Goal: Information Seeking & Learning: Compare options

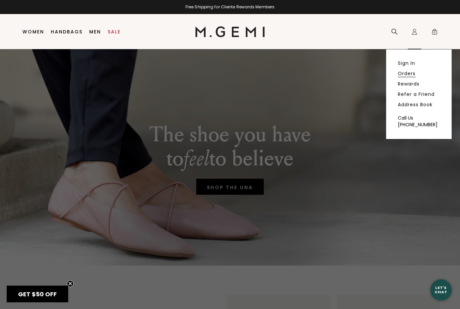
click at [412, 73] on link "Orders" at bounding box center [407, 74] width 18 height 6
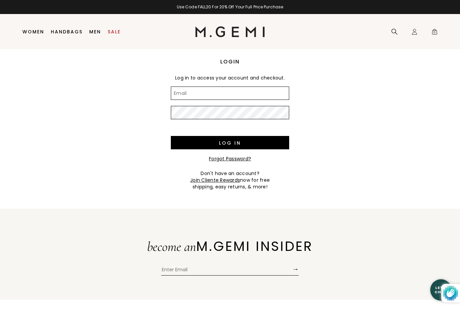
type input "teharacbailey@gmail.com"
click at [230, 143] on input "Log in" at bounding box center [230, 142] width 118 height 13
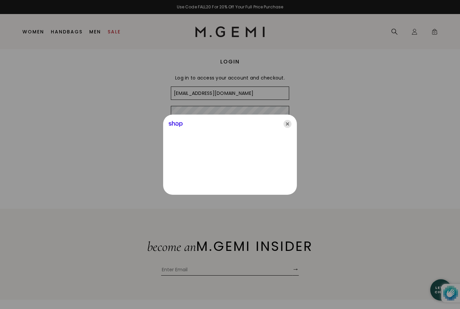
click at [290, 123] on icon "Close" at bounding box center [287, 124] width 8 height 8
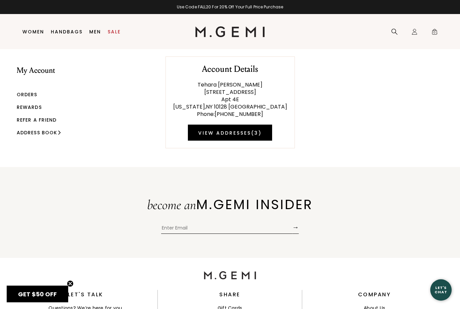
click at [33, 95] on link "Orders" at bounding box center [27, 94] width 21 height 7
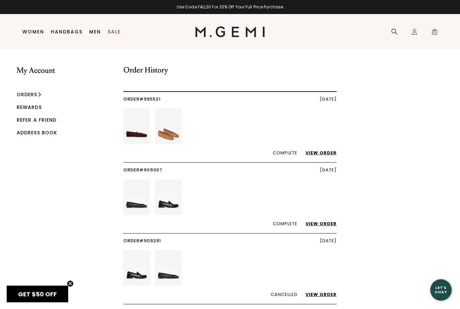
click at [325, 151] on link "View Order" at bounding box center [318, 153] width 38 height 6
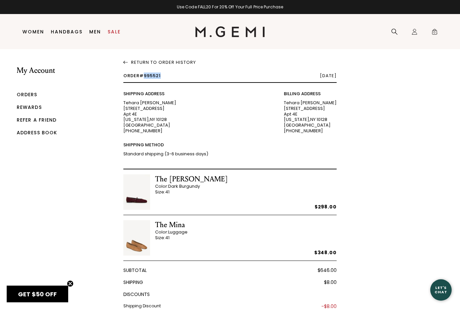
click at [256, 35] on img at bounding box center [230, 31] width 70 height 11
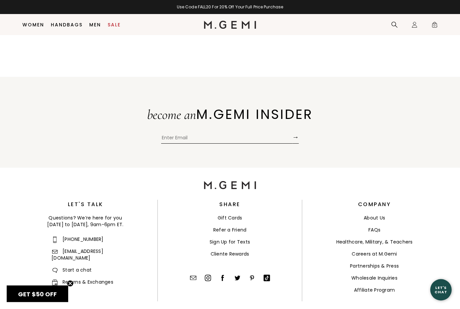
scroll to position [1525, 0]
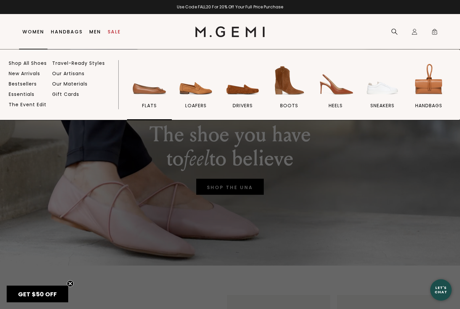
click at [152, 103] on span "flats" at bounding box center [149, 106] width 15 height 6
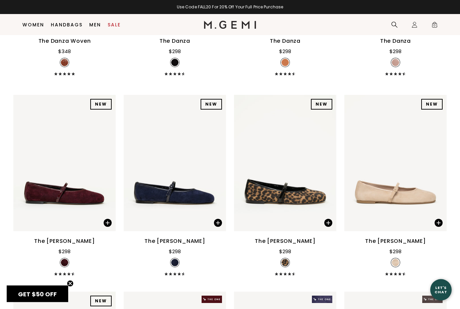
scroll to position [1022, 0]
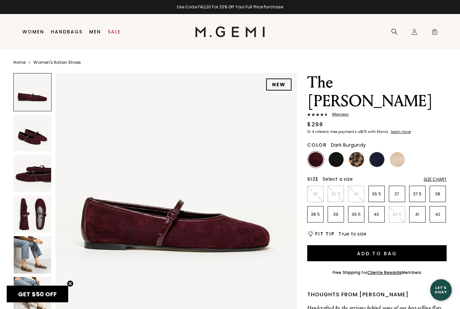
click at [26, 254] on img at bounding box center [32, 254] width 37 height 37
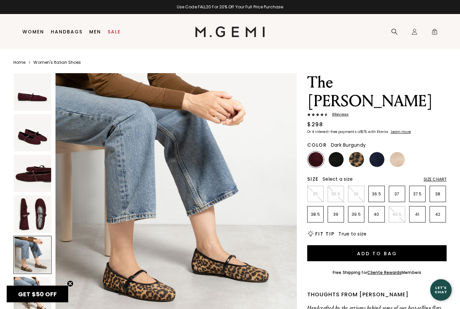
click at [29, 215] on img at bounding box center [32, 214] width 37 height 37
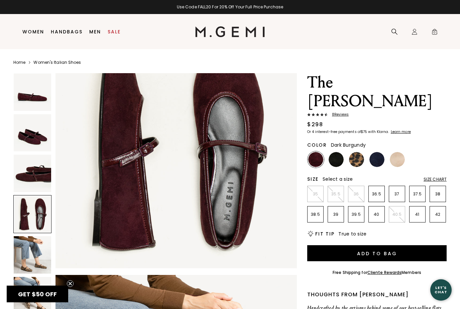
scroll to position [744, 0]
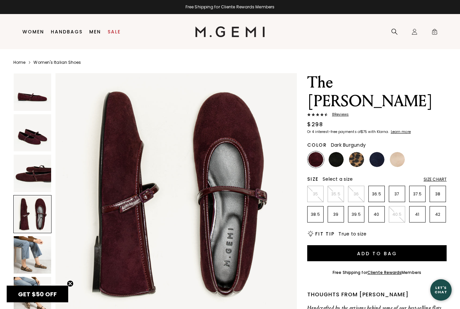
click at [354, 152] on img at bounding box center [356, 159] width 15 height 15
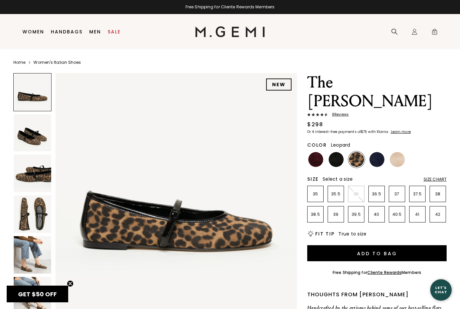
click at [374, 152] on img at bounding box center [376, 159] width 15 height 15
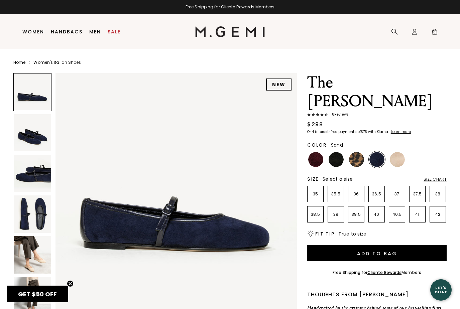
click at [400, 152] on img at bounding box center [397, 159] width 15 height 15
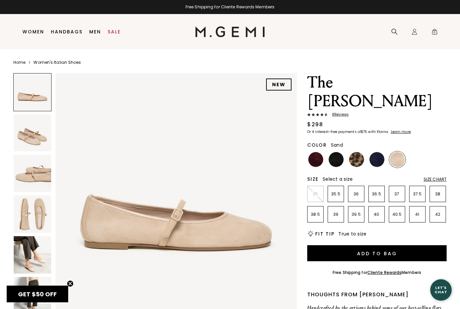
click at [337, 152] on img at bounding box center [336, 159] width 15 height 15
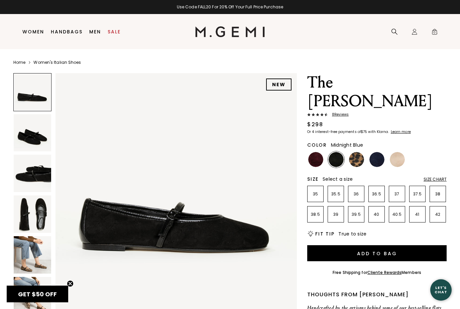
click at [379, 152] on img at bounding box center [376, 159] width 15 height 15
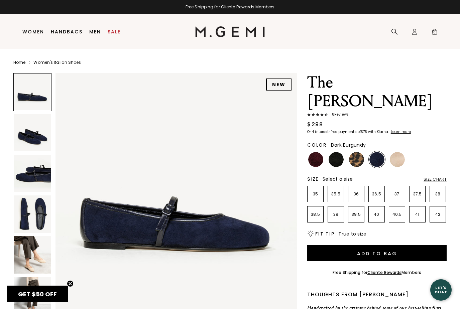
click at [321, 152] on img at bounding box center [315, 159] width 15 height 15
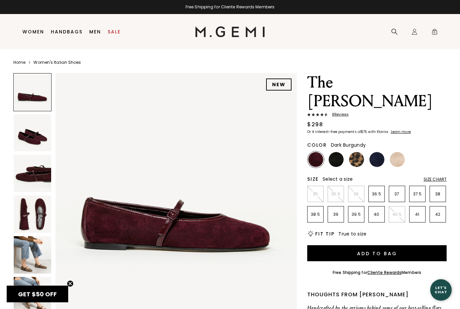
click at [339, 152] on img at bounding box center [336, 159] width 15 height 15
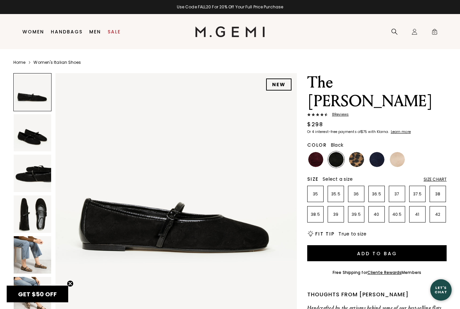
click at [355, 152] on img at bounding box center [356, 159] width 15 height 15
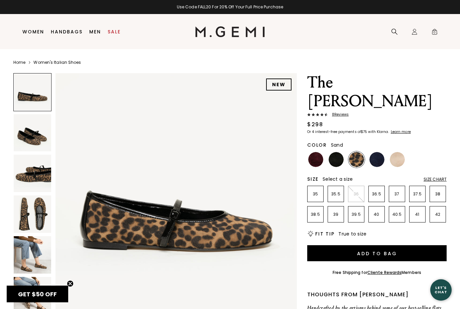
click at [396, 152] on img at bounding box center [397, 159] width 15 height 15
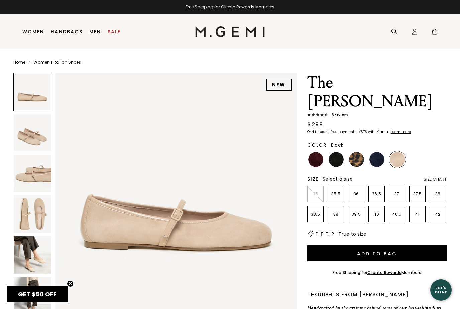
click at [339, 152] on img at bounding box center [336, 159] width 15 height 15
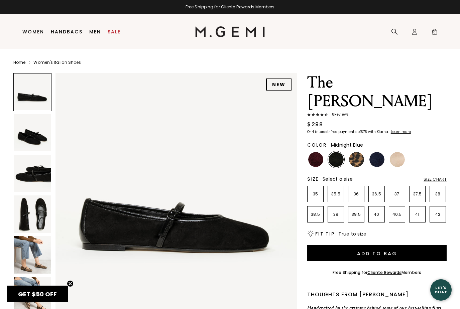
click at [380, 152] on img at bounding box center [376, 159] width 15 height 15
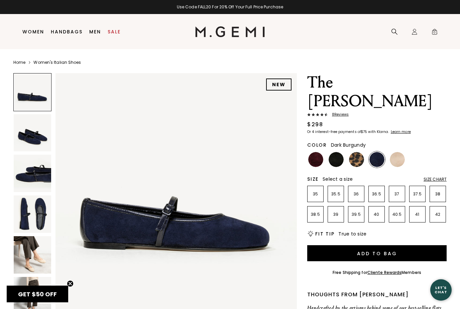
click at [318, 152] on img at bounding box center [315, 159] width 15 height 15
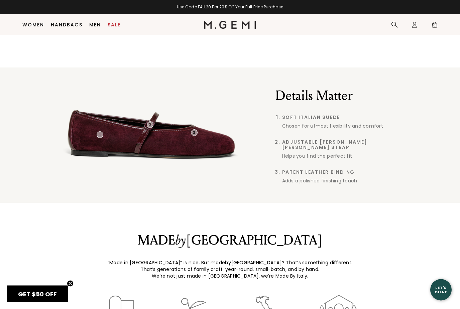
scroll to position [441, 0]
